Goal: Entertainment & Leisure: Browse casually

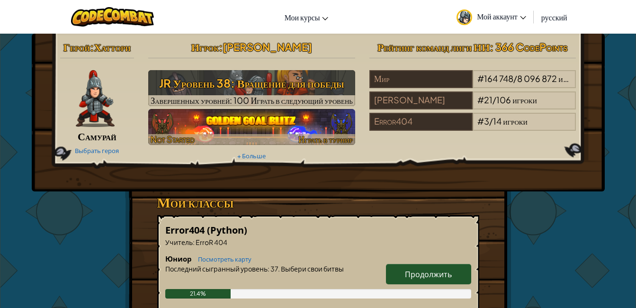
click at [296, 119] on img at bounding box center [251, 127] width 207 height 36
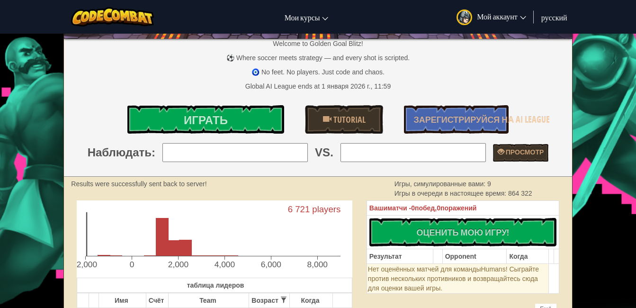
scroll to position [95, 0]
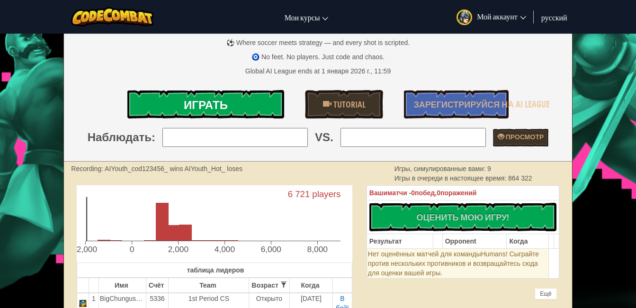
click at [269, 100] on link "Играть" at bounding box center [205, 104] width 157 height 28
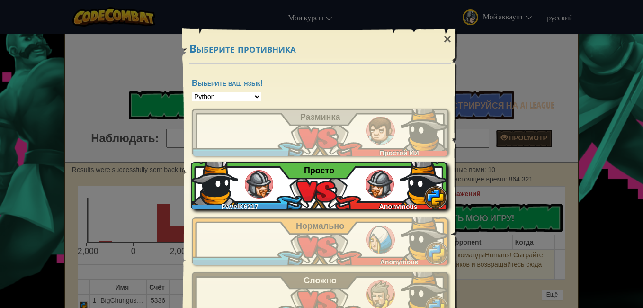
click at [295, 205] on div "PavelK6217 Anonymous Просто" at bounding box center [319, 185] width 257 height 47
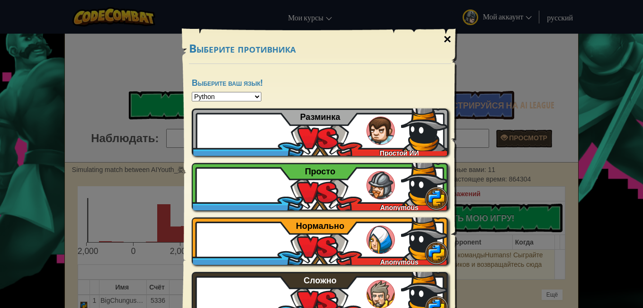
click at [447, 35] on div "×" at bounding box center [448, 39] width 22 height 27
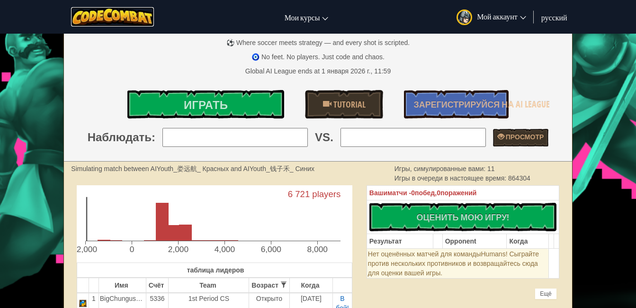
click at [125, 17] on img at bounding box center [112, 16] width 83 height 19
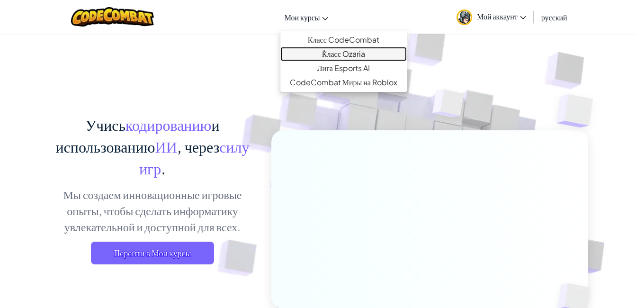
click at [332, 50] on link "ٌКласс Ozaria" at bounding box center [343, 54] width 126 height 14
